Goal: Task Accomplishment & Management: Complete application form

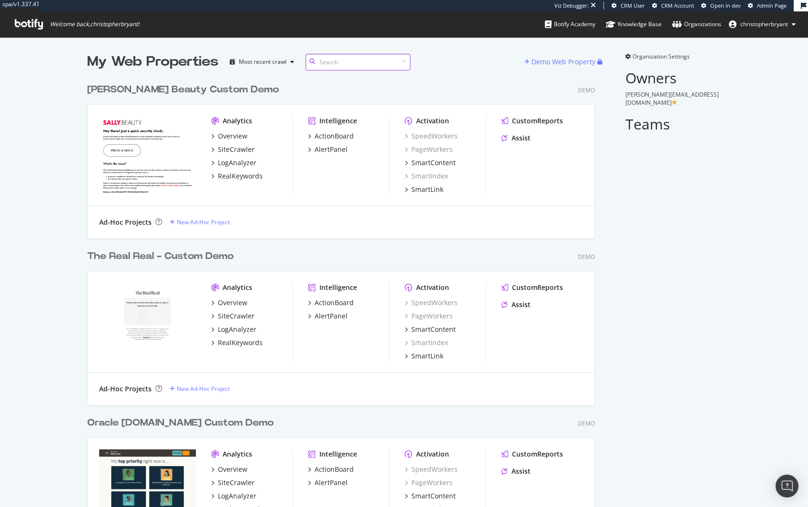
scroll to position [5243, 508]
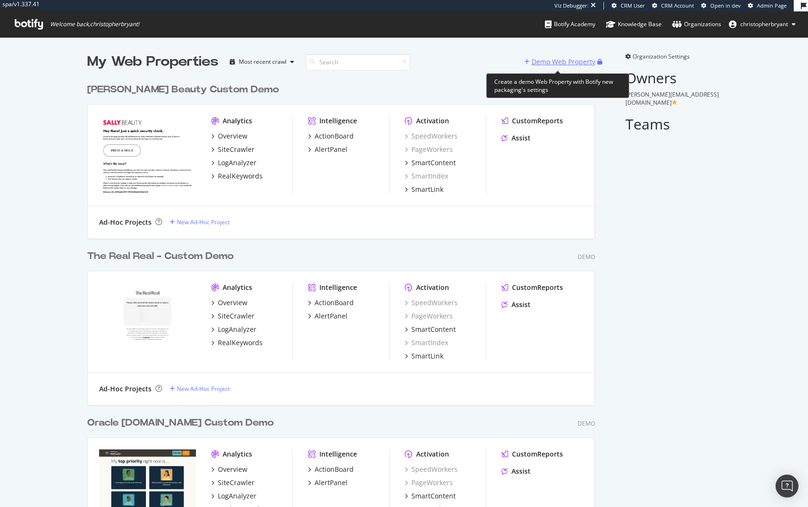
click at [546, 63] on div "Demo Web Property" at bounding box center [563, 62] width 64 height 10
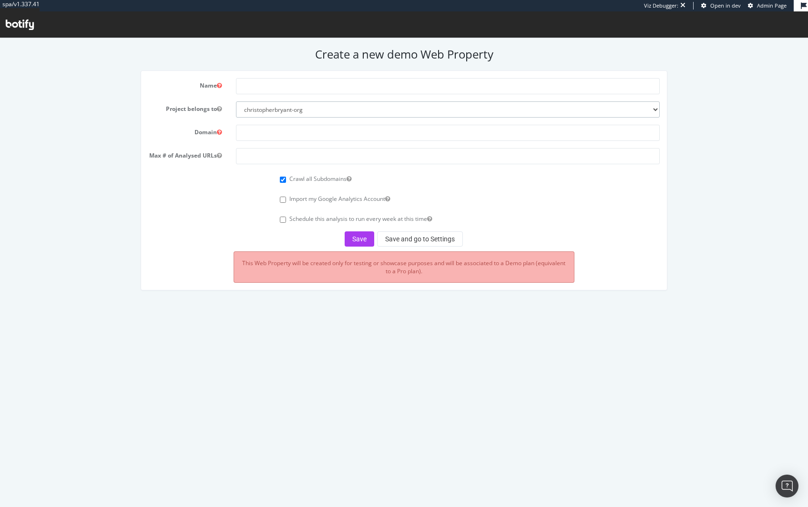
click at [306, 111] on select "christopherbryant-org chrisb botify-solutions-us" at bounding box center [448, 109] width 424 height 16
select select "40993"
click at [236, 101] on select "christopherbryant-org chrisb botify-solutions-us" at bounding box center [448, 109] width 424 height 16
click at [284, 89] on input "text" at bounding box center [448, 86] width 424 height 16
click at [114, 137] on div "Name Project belongs to christopherbryant-org chrisb botify-solutions-us Domain…" at bounding box center [404, 186] width 804 height 230
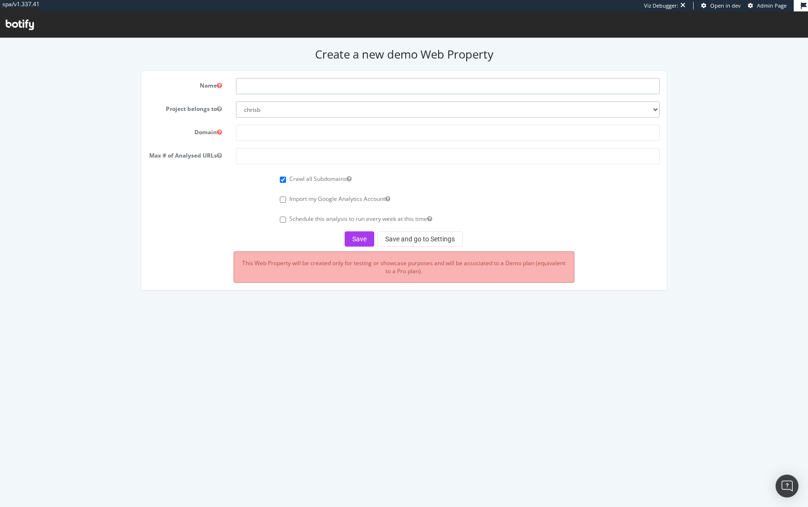
click at [271, 85] on input "text" at bounding box center [448, 86] width 424 height 16
type input "BrandsMart USA Custom Demo"
click at [313, 125] on input "text" at bounding box center [448, 133] width 424 height 16
paste input "[URL][DOMAIN_NAME]"
drag, startPoint x: 328, startPoint y: 133, endPoint x: 540, endPoint y: 130, distance: 211.6
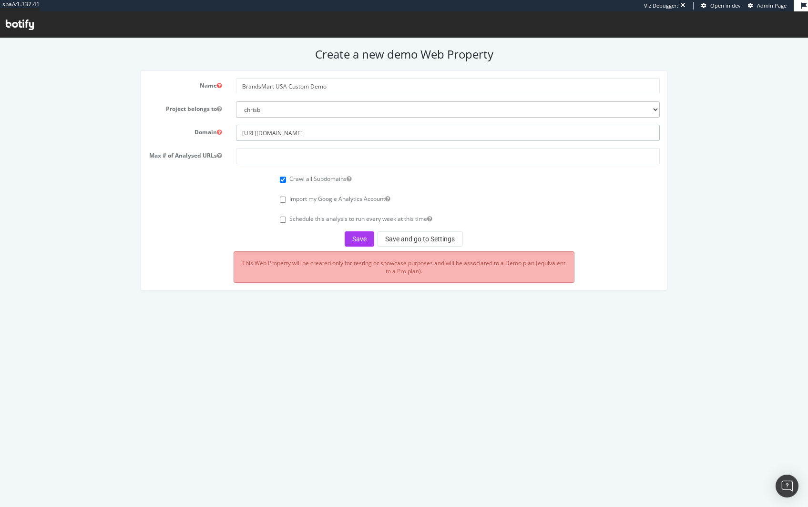
click at [538, 133] on input "[URL][DOMAIN_NAME]" at bounding box center [448, 133] width 424 height 16
type input "[URL][DOMAIN_NAME]"
click at [323, 158] on input "number" at bounding box center [448, 156] width 424 height 16
type input "250000"
click at [438, 246] on button "Save and go to Settings" at bounding box center [420, 239] width 86 height 15
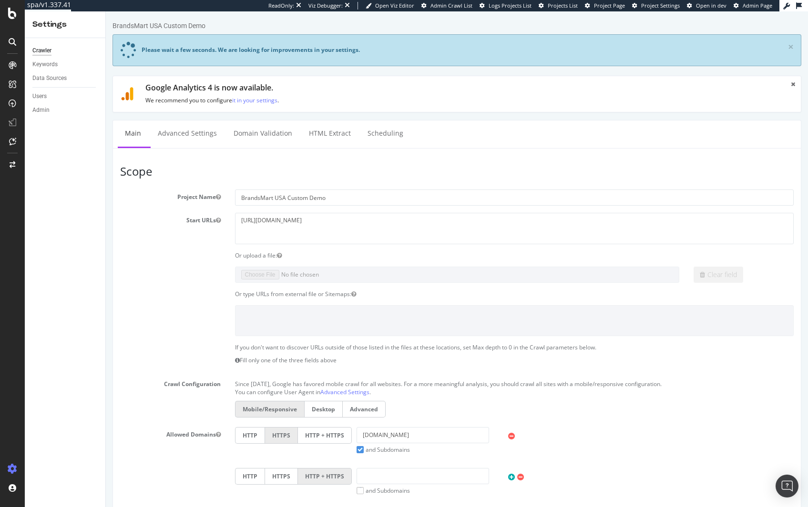
click at [331, 437] on label "HTTP + HTTPS" at bounding box center [325, 435] width 54 height 17
click at [106, 11] on input "HTTP + HTTPS" at bounding box center [106, 11] width 0 height 0
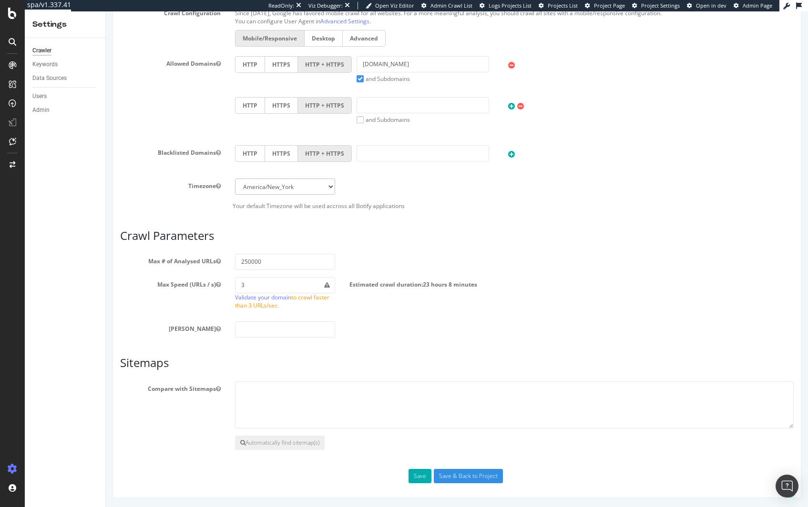
scroll to position [372, 0]
click at [326, 402] on textarea at bounding box center [514, 405] width 559 height 48
paste textarea "[URL][DOMAIN_NAME]"
type textarea "[URL][DOMAIN_NAME]"
click at [461, 479] on input "Save & Back to Project" at bounding box center [468, 476] width 69 height 14
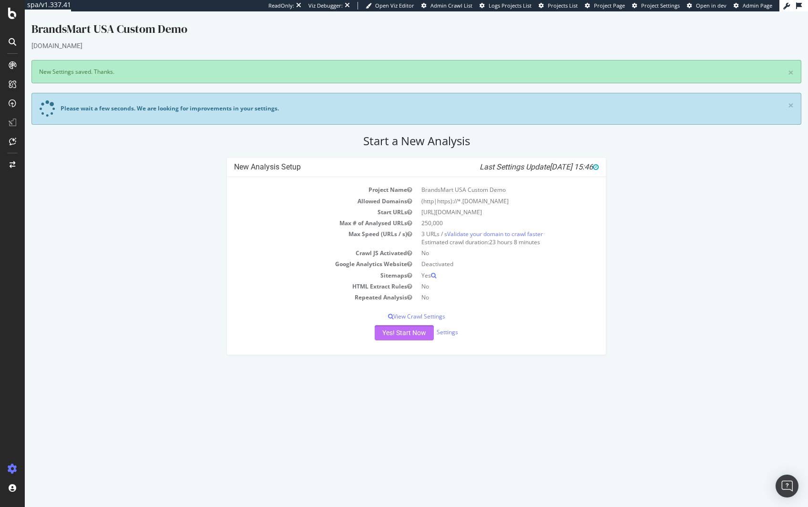
click at [404, 336] on button "Yes! Start Now" at bounding box center [403, 332] width 59 height 15
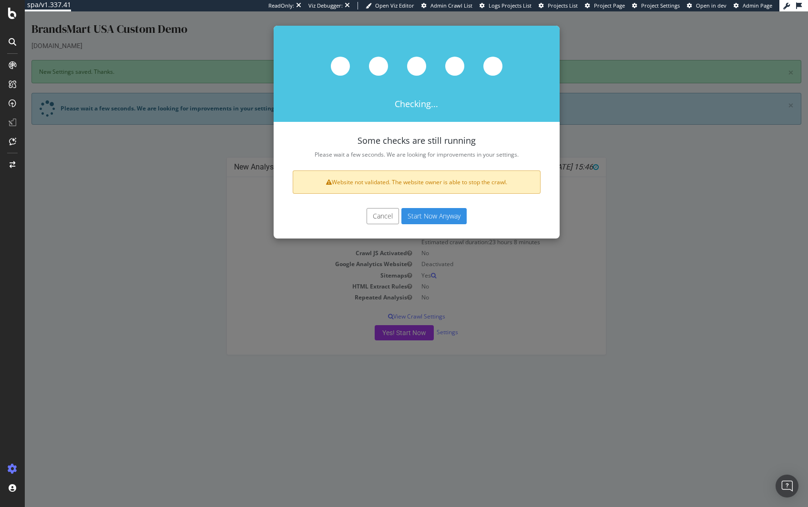
click at [445, 218] on button "Start Now Anyway" at bounding box center [433, 216] width 65 height 16
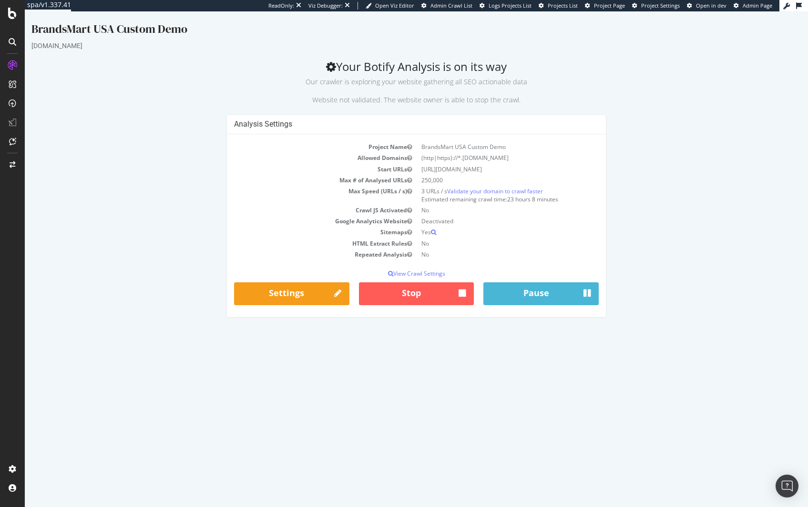
drag, startPoint x: 119, startPoint y: 193, endPoint x: 111, endPoint y: 192, distance: 7.6
click at [111, 192] on div "Analysis Settings Project Name BrandsMart USA Custom Demo Allowed Domains (http…" at bounding box center [416, 220] width 779 height 212
